Goal: Information Seeking & Learning: Learn about a topic

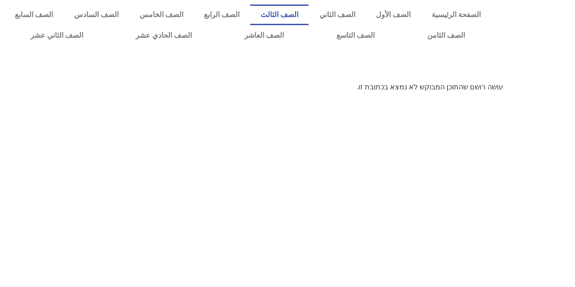
click at [297, 15] on link "الصف الثالث" at bounding box center [279, 14] width 59 height 21
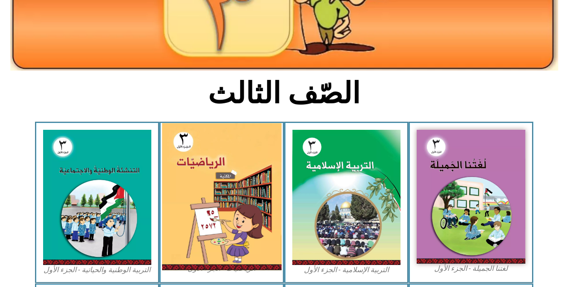
scroll to position [180, 0]
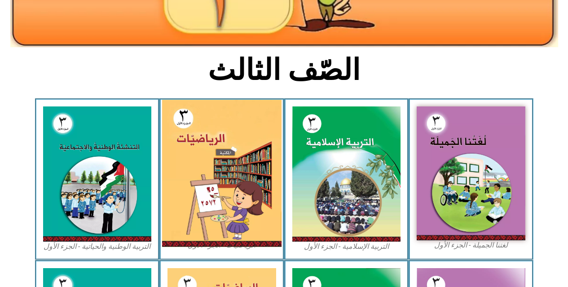
click at [233, 140] on img at bounding box center [222, 173] width 120 height 147
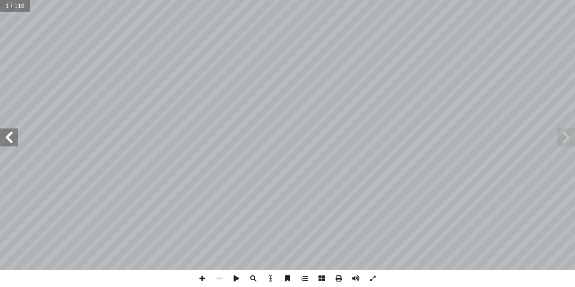
click at [10, 142] on span at bounding box center [9, 138] width 18 height 18
click at [564, 143] on span at bounding box center [566, 138] width 18 height 18
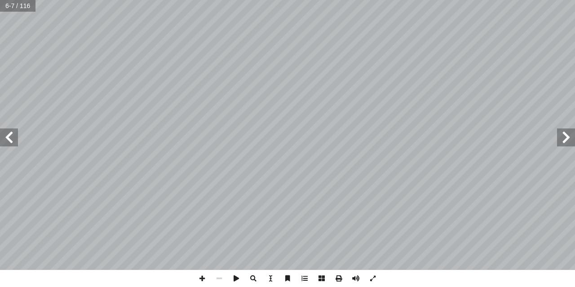
click at [7, 137] on span at bounding box center [9, 138] width 18 height 18
click at [9, 137] on span at bounding box center [9, 138] width 18 height 18
click at [204, 279] on span at bounding box center [202, 278] width 17 height 17
click at [203, 277] on span at bounding box center [202, 278] width 17 height 17
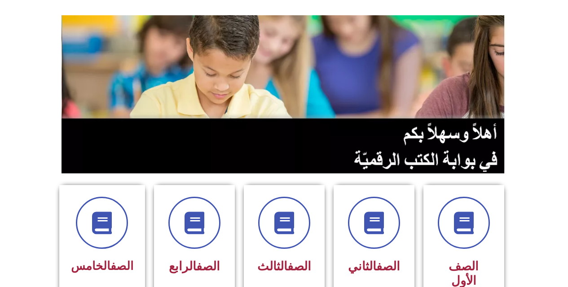
scroll to position [180, 0]
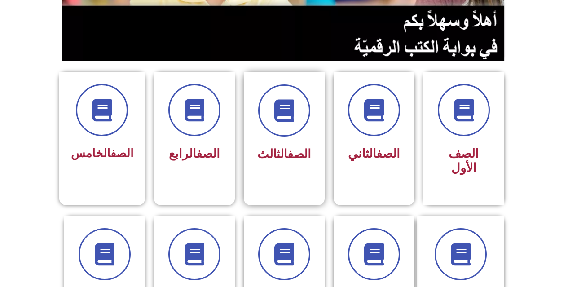
click at [293, 154] on link "الصف" at bounding box center [300, 154] width 24 height 14
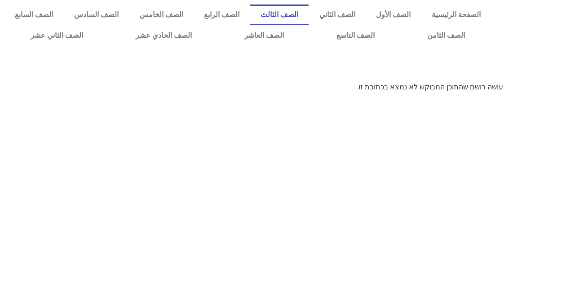
click at [283, 11] on link "الصف الثالث" at bounding box center [279, 14] width 59 height 21
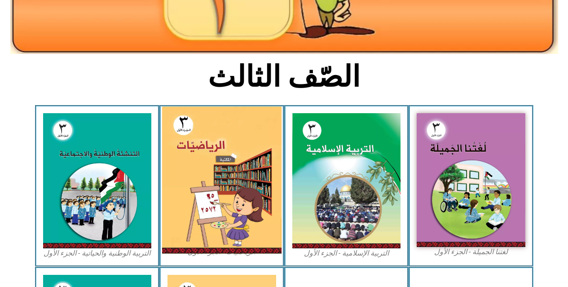
scroll to position [180, 0]
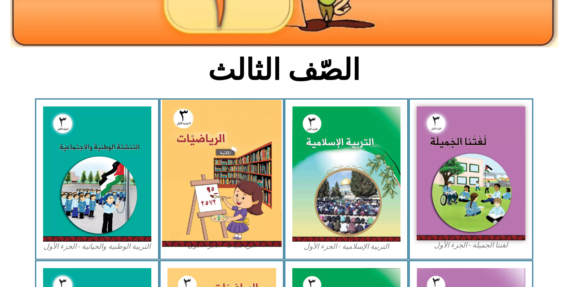
click at [244, 206] on img at bounding box center [222, 173] width 120 height 147
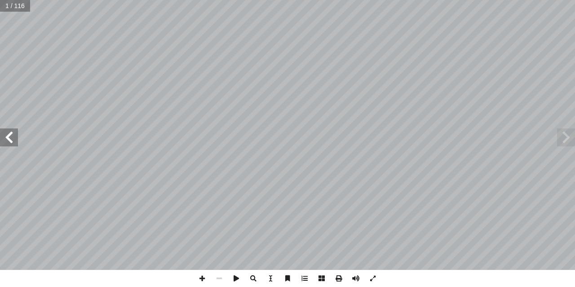
click at [9, 138] on span at bounding box center [9, 138] width 18 height 18
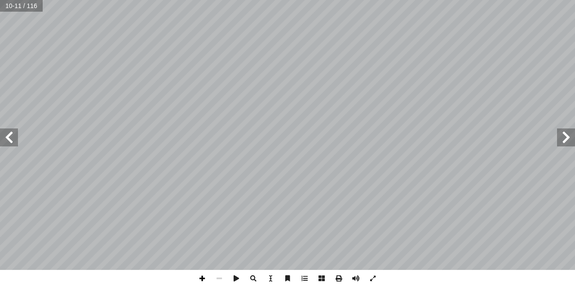
click at [200, 279] on span at bounding box center [202, 278] width 17 height 17
click at [8, 136] on span at bounding box center [9, 138] width 18 height 18
click at [3, 140] on span at bounding box center [9, 138] width 18 height 18
click at [14, 135] on span at bounding box center [9, 138] width 18 height 18
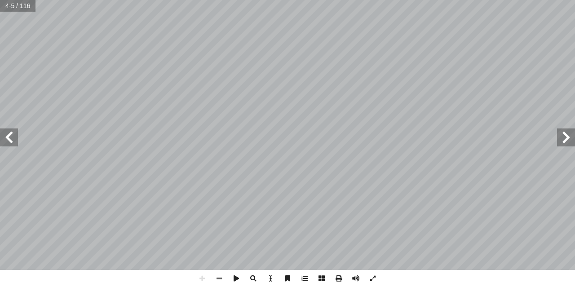
click at [9, 138] on span at bounding box center [9, 138] width 18 height 18
click at [10, 135] on span at bounding box center [9, 138] width 18 height 18
click at [7, 138] on span at bounding box center [9, 138] width 18 height 18
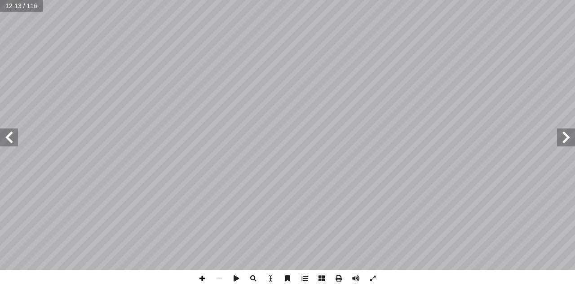
click at [200, 276] on span at bounding box center [202, 278] width 17 height 17
click at [202, 280] on span at bounding box center [202, 278] width 17 height 17
